Goal: Task Accomplishment & Management: Use online tool/utility

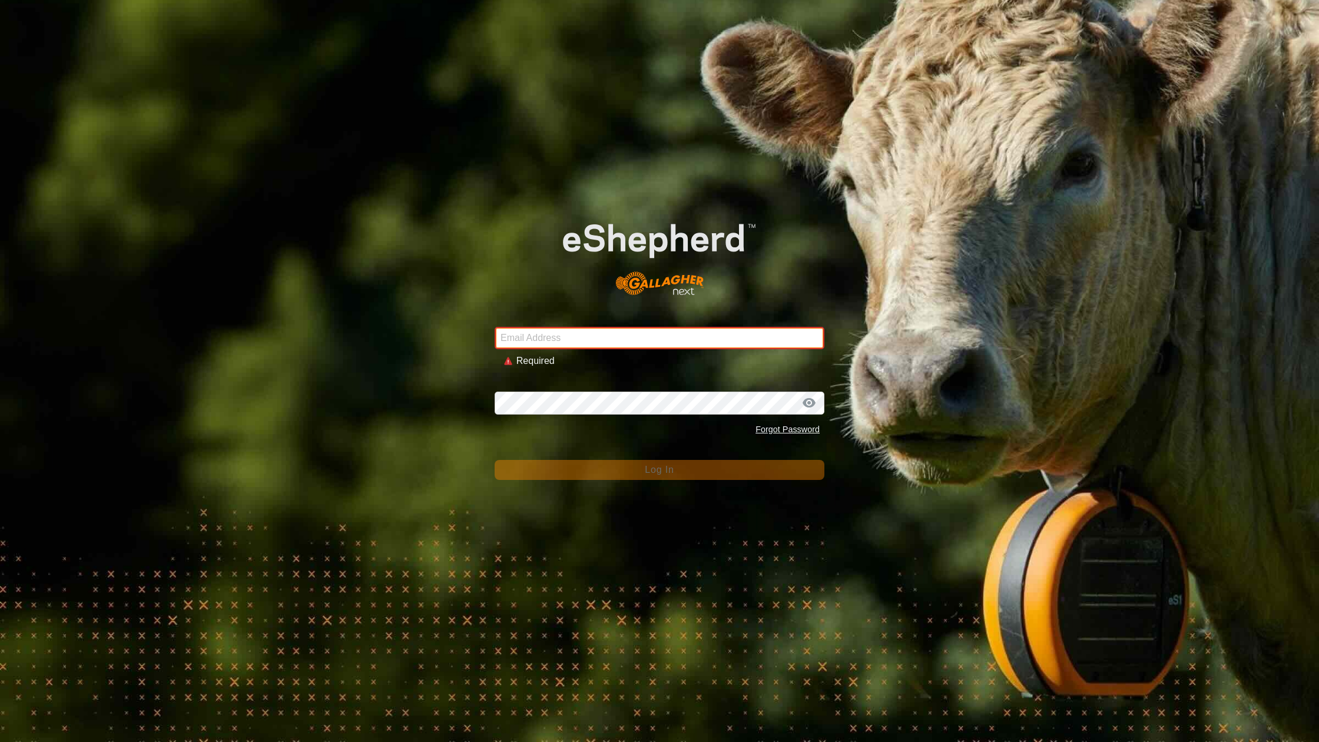
type input "[EMAIL_ADDRESS][DOMAIN_NAME]"
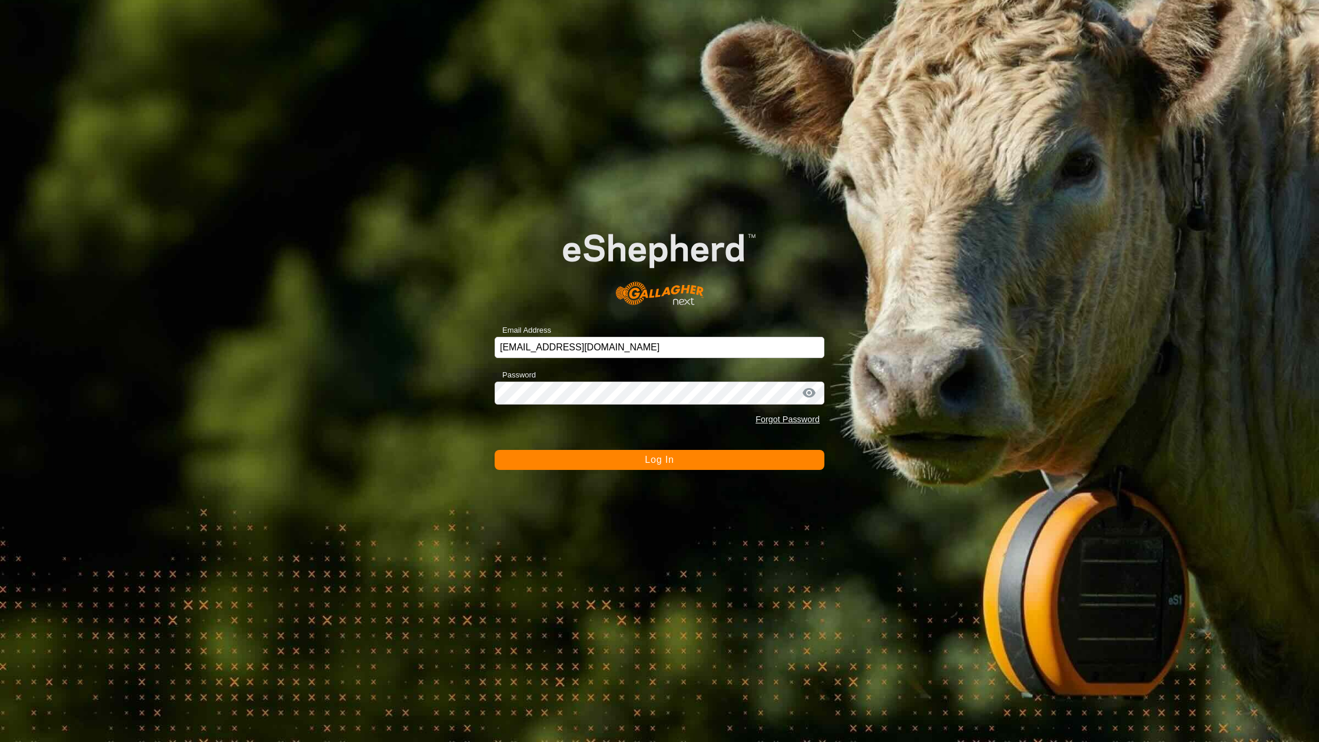
click at [620, 460] on button "Log In" at bounding box center [660, 460] width 330 height 20
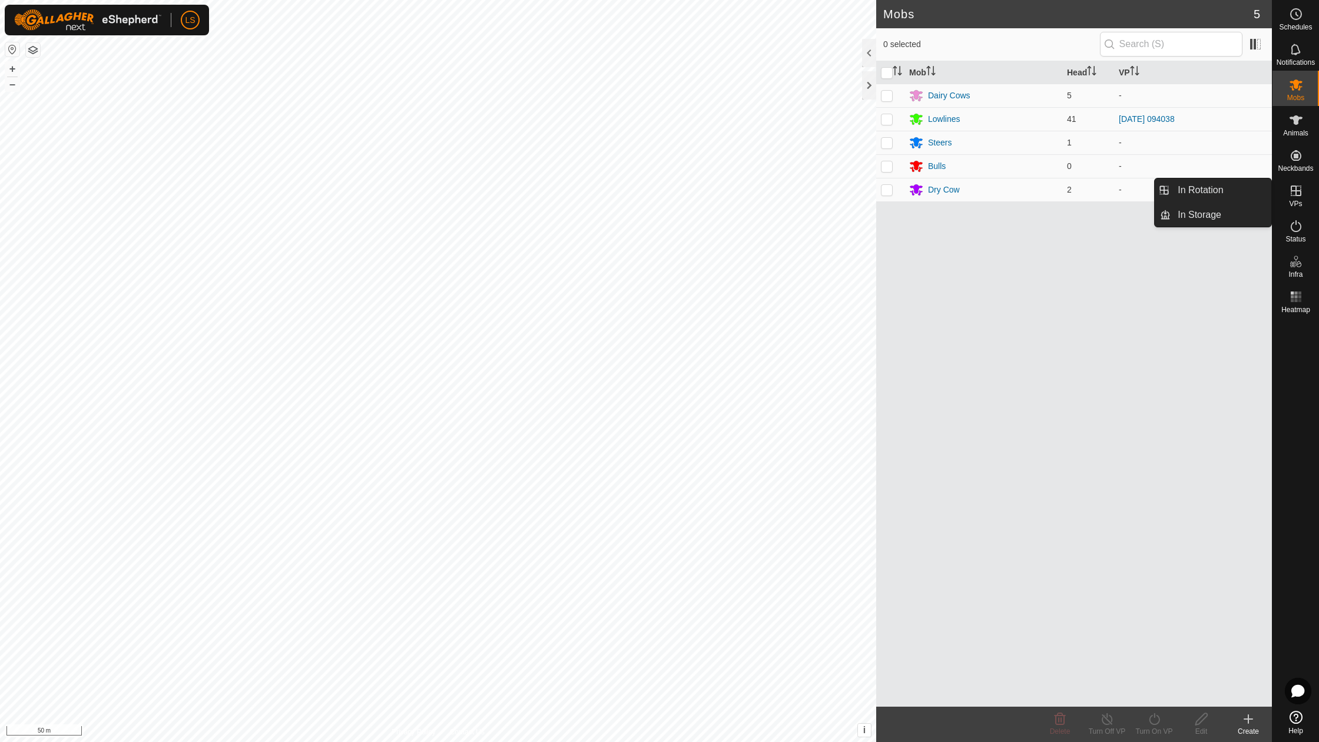
click at [1295, 194] on link "In Rotation" at bounding box center [1268, 192] width 101 height 24
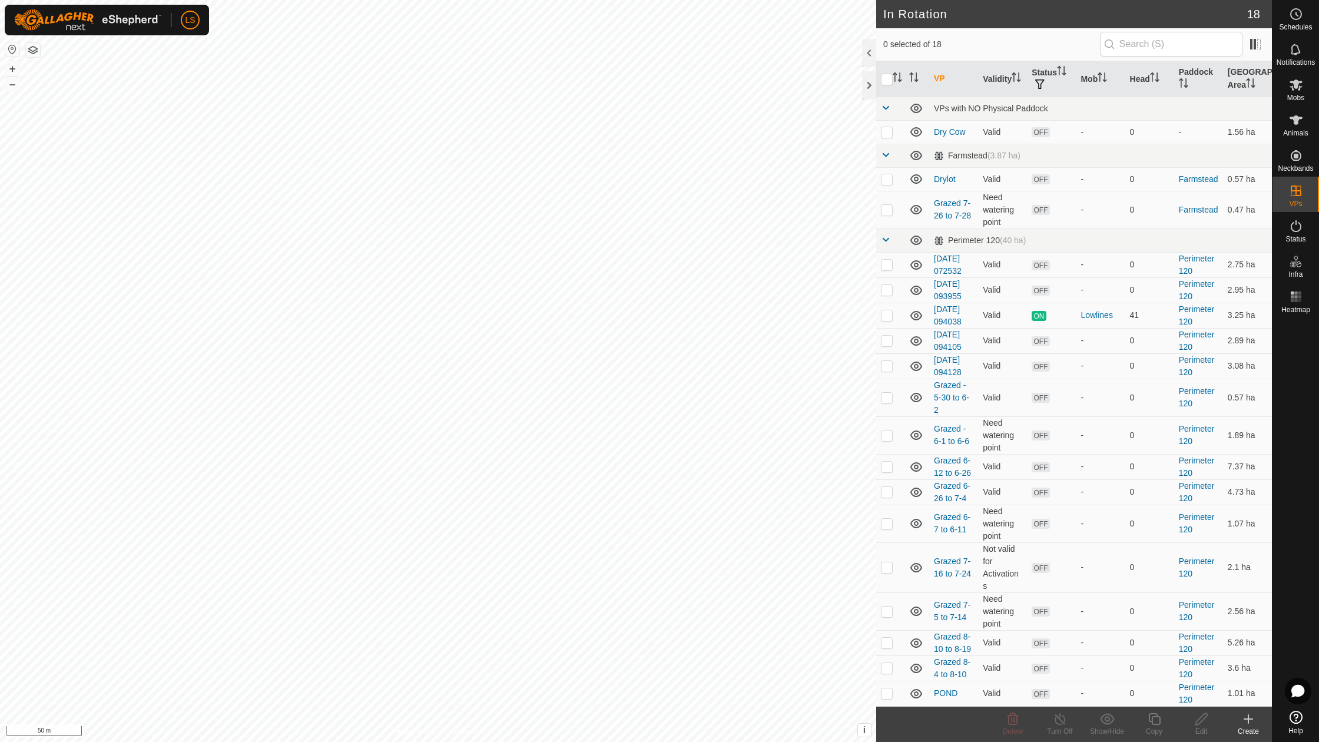
click at [1245, 718] on icon at bounding box center [1248, 719] width 14 height 14
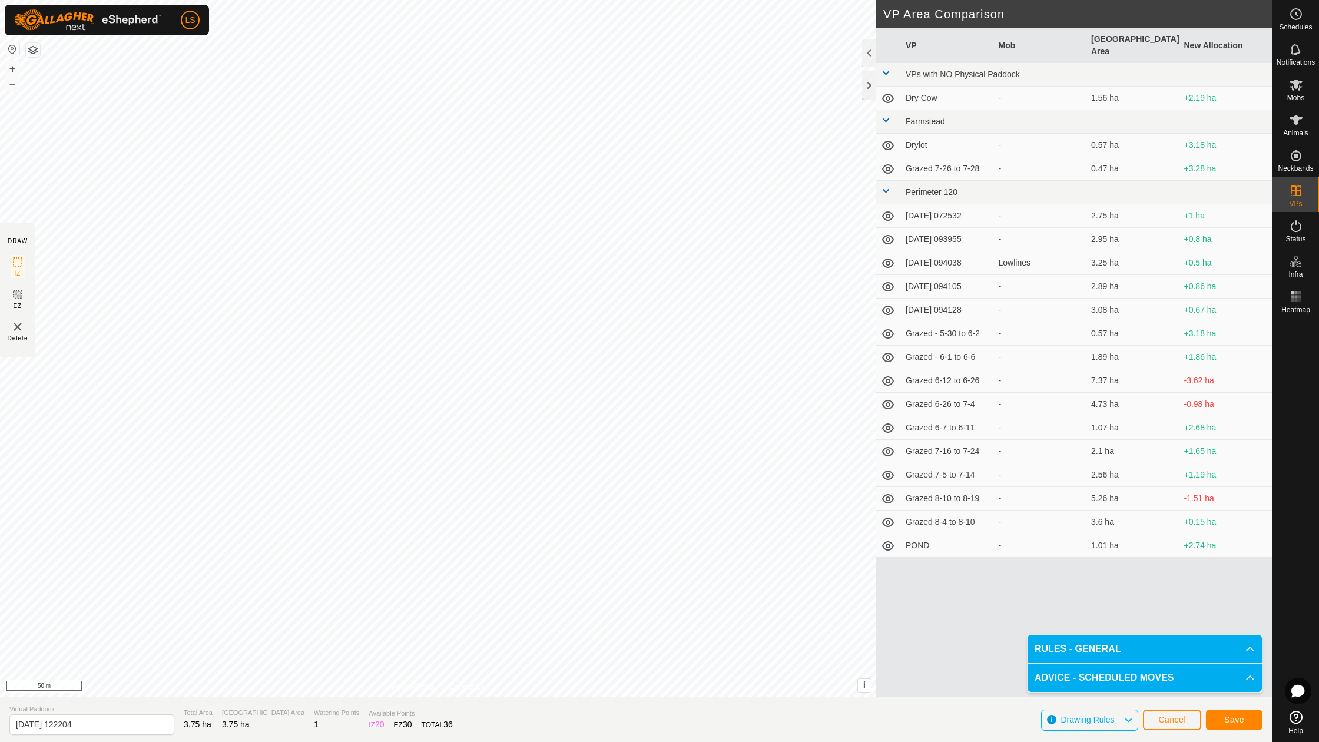
click at [1230, 722] on span "Save" at bounding box center [1234, 719] width 20 height 9
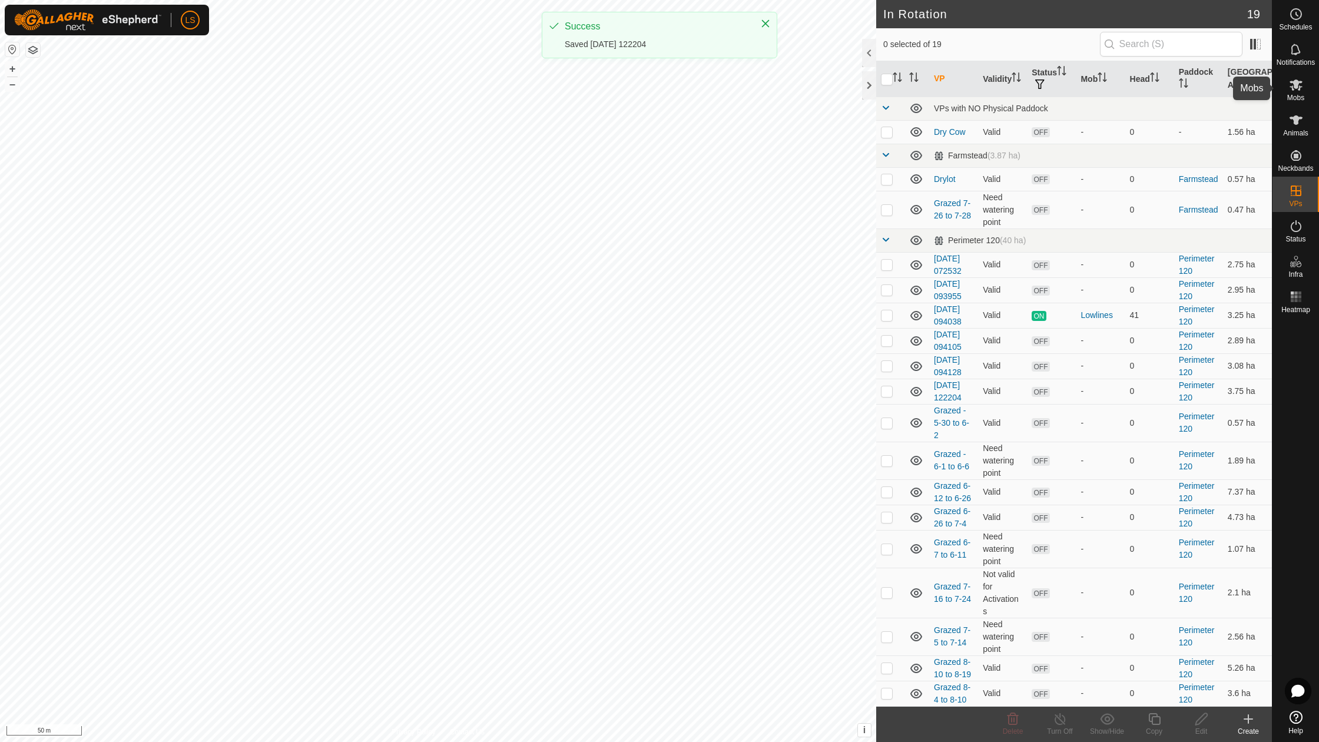
click at [1296, 85] on icon at bounding box center [1295, 84] width 13 height 11
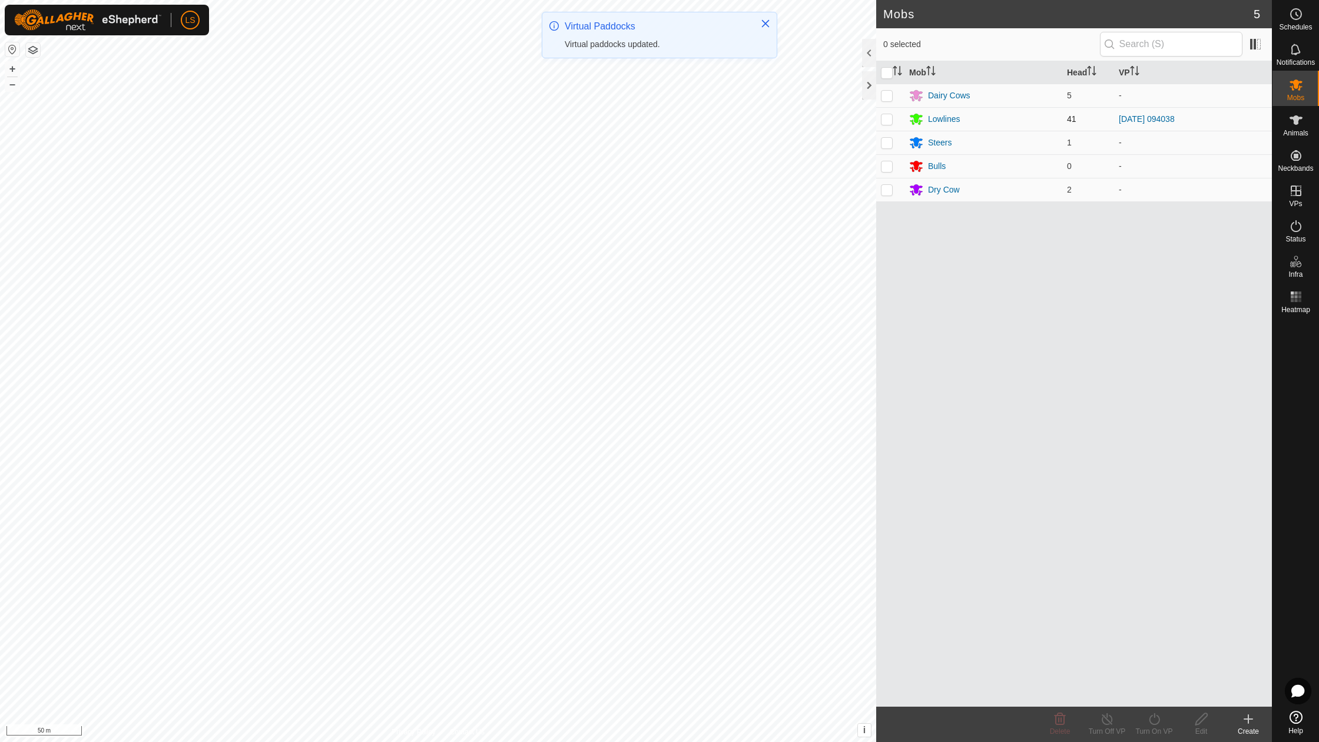
click at [887, 118] on p-checkbox at bounding box center [887, 118] width 12 height 9
checkbox input "true"
click at [1161, 723] on icon at bounding box center [1154, 719] width 15 height 14
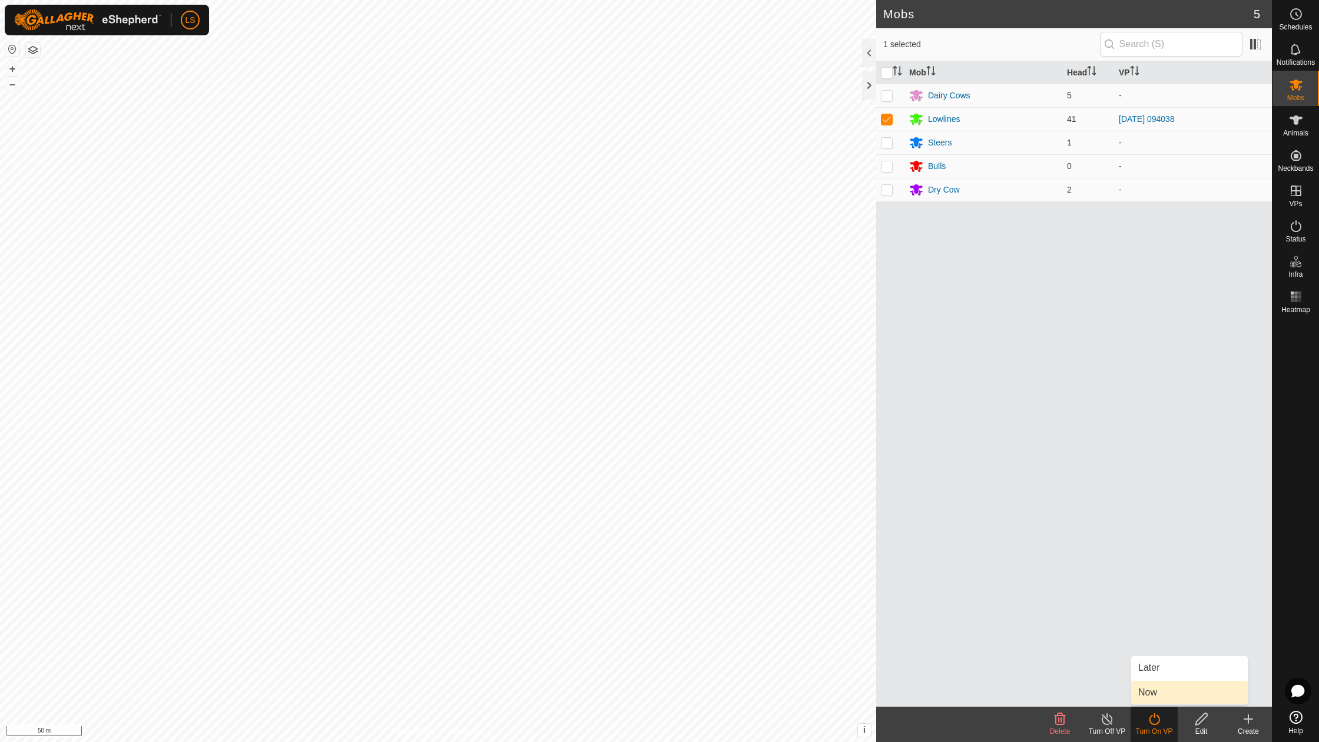
click at [1161, 698] on link "Now" at bounding box center [1189, 693] width 117 height 24
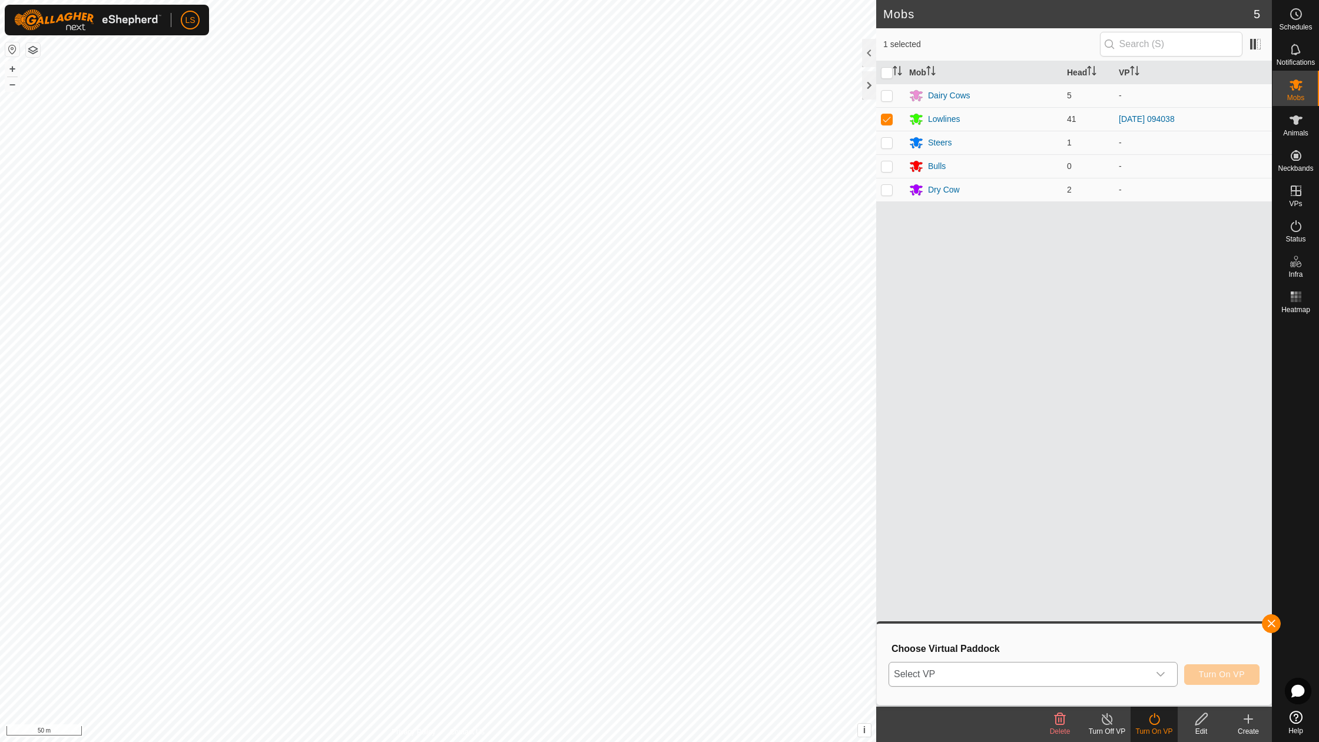
click at [1164, 669] on div "dropdown trigger" at bounding box center [1161, 674] width 24 height 24
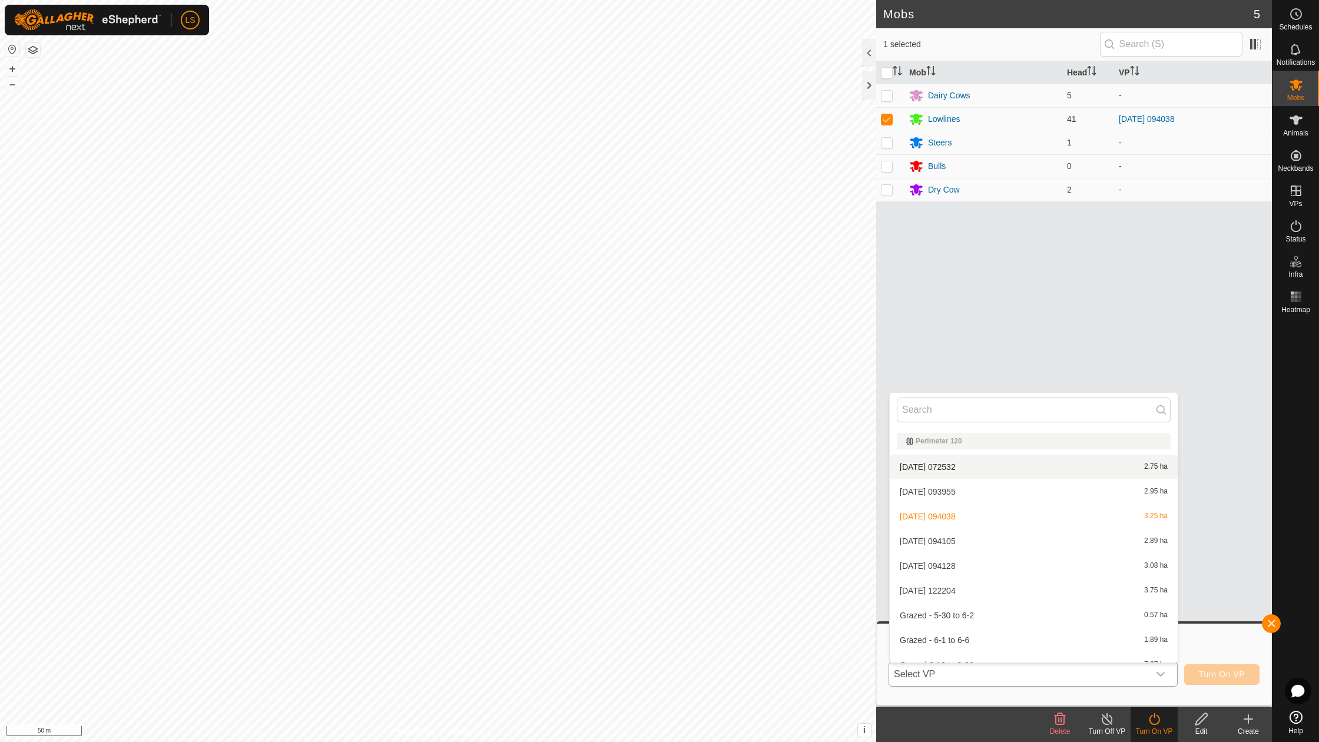
scroll to position [128, 0]
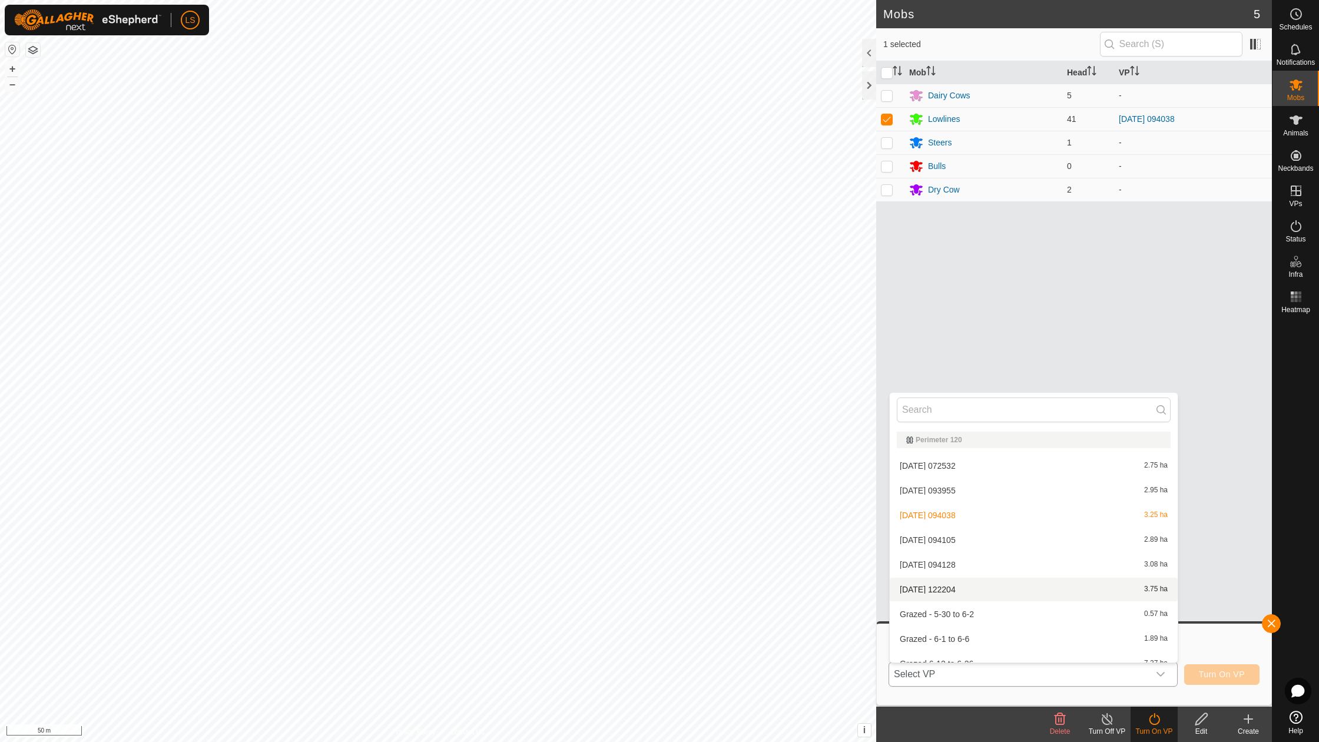
click at [969, 587] on li "2025-08-20 122204 3.75 ha" at bounding box center [1034, 590] width 288 height 24
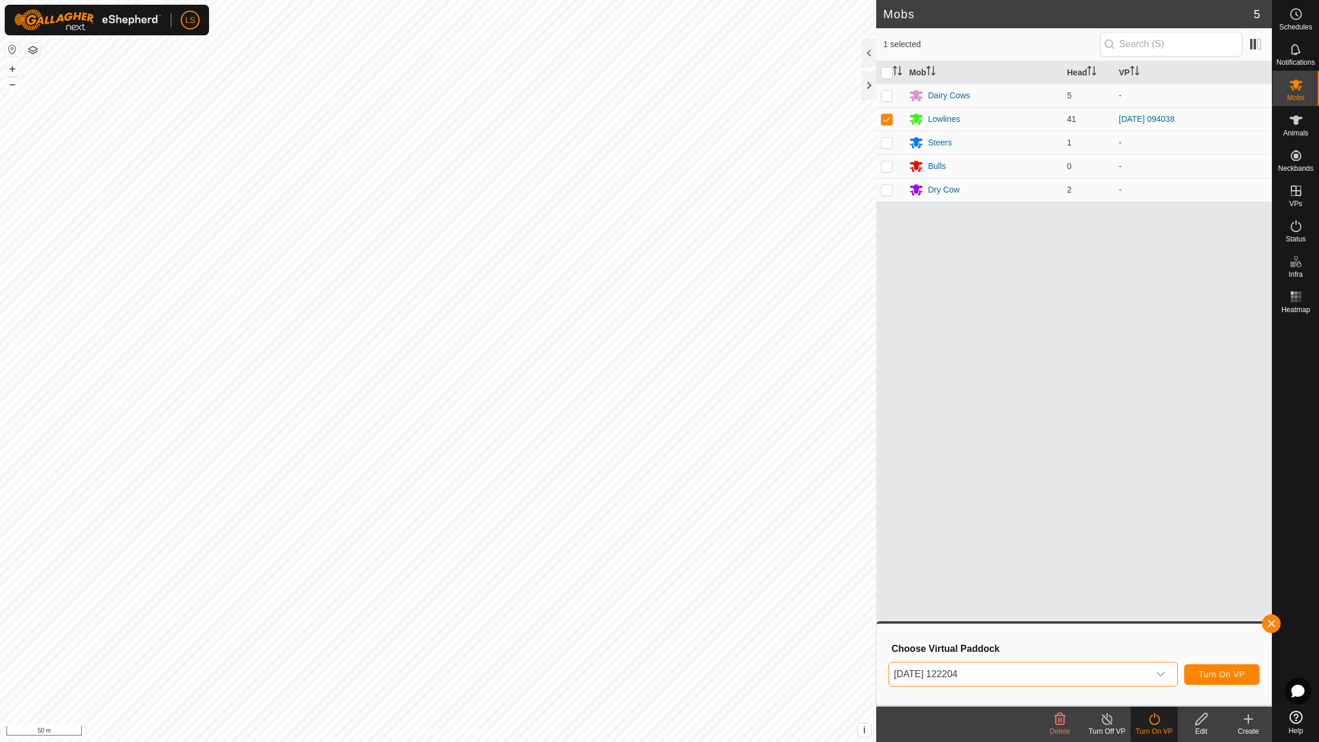
click at [1220, 676] on span "Turn On VP" at bounding box center [1222, 673] width 46 height 9
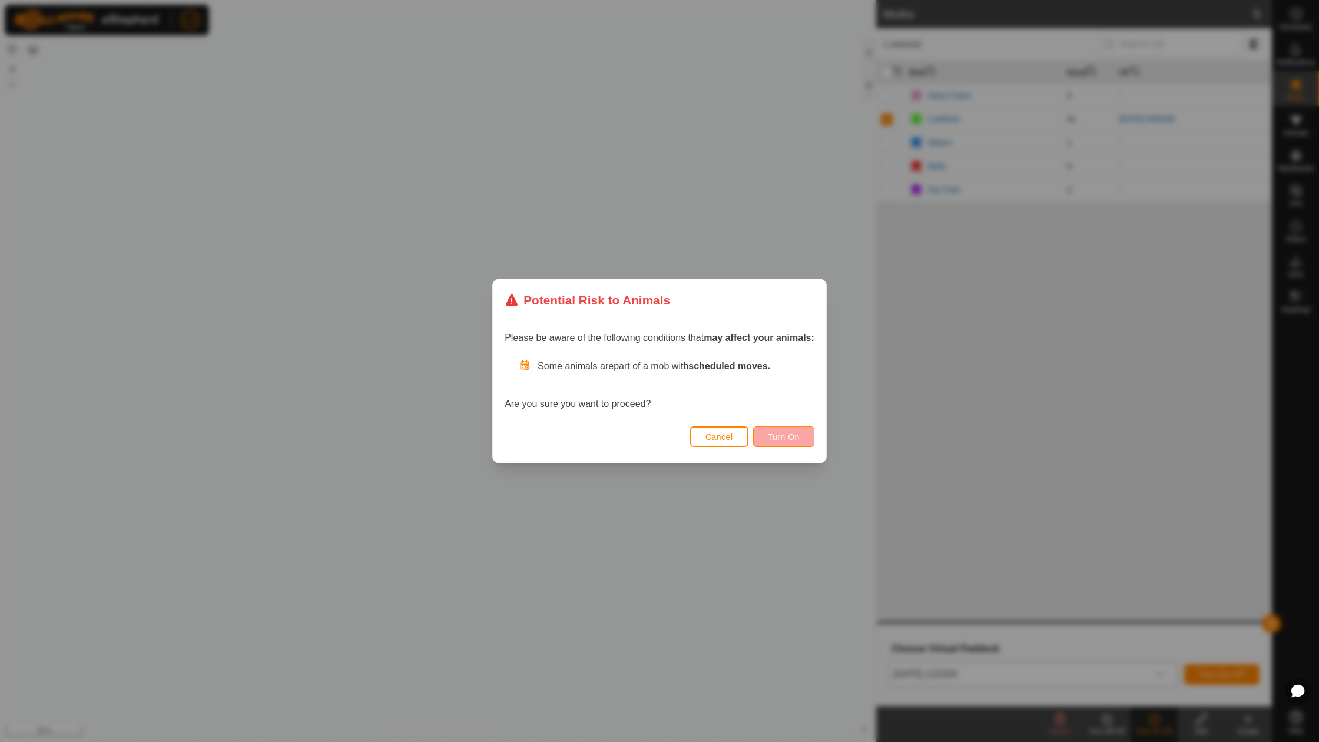
click at [782, 439] on span "Turn On" at bounding box center [784, 436] width 32 height 9
